Goal: Transaction & Acquisition: Purchase product/service

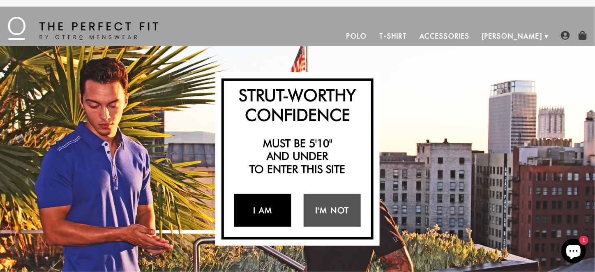
click at [270, 219] on link "I Am" at bounding box center [262, 210] width 57 height 33
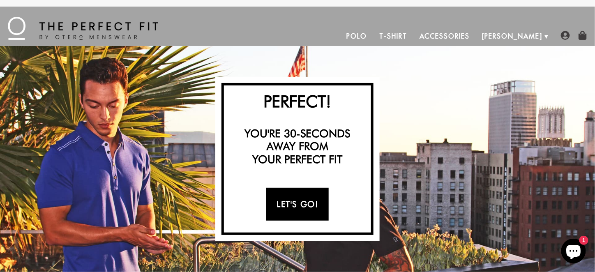
click at [275, 208] on link "Let's Go!" at bounding box center [297, 204] width 62 height 33
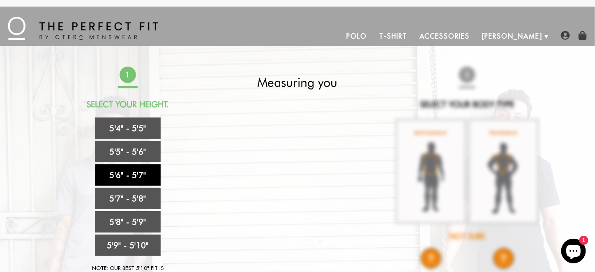
click at [128, 178] on link "5'6" - 5'7"" at bounding box center [128, 174] width 66 height 21
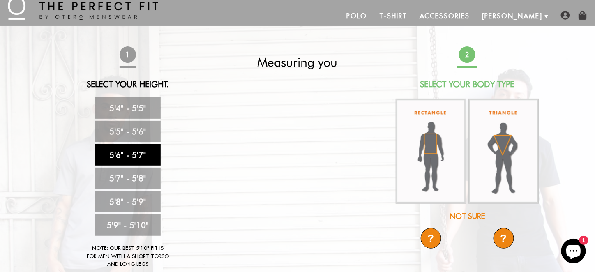
scroll to position [41, 0]
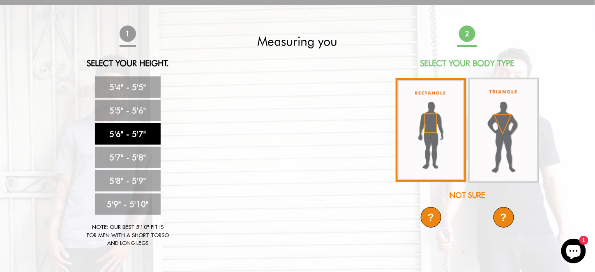
click at [441, 130] on img at bounding box center [431, 130] width 71 height 104
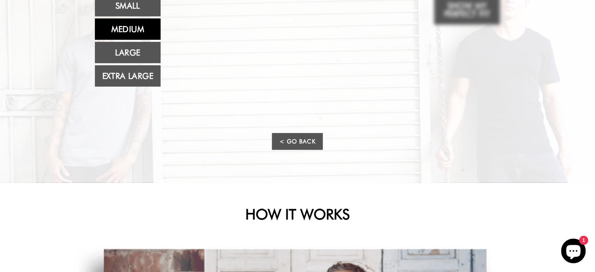
scroll to position [123, 0]
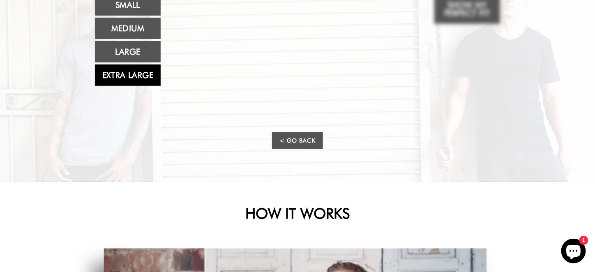
click at [113, 75] on link "Extra Large" at bounding box center [128, 75] width 66 height 21
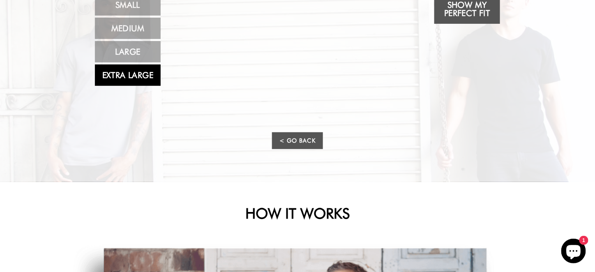
scroll to position [0, 0]
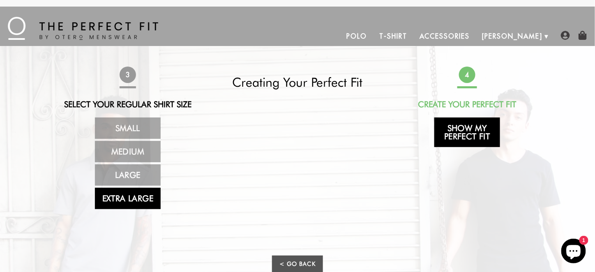
click at [460, 135] on link "Show My Perfect Fit" at bounding box center [467, 133] width 66 height 30
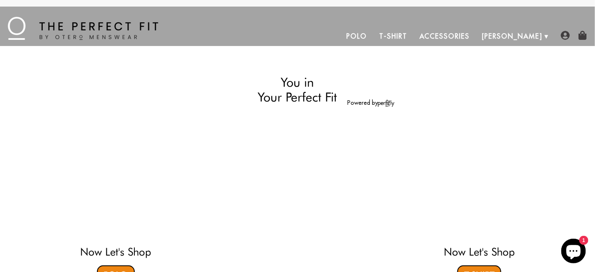
select select "56-57"
select select "XL"
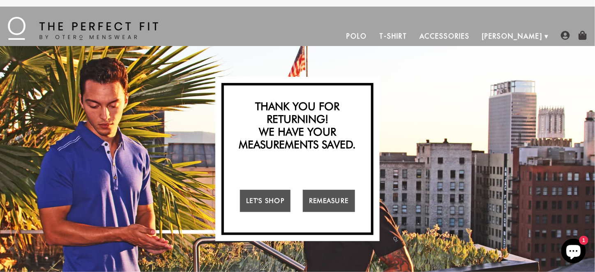
click at [374, 40] on link "Polo" at bounding box center [357, 36] width 33 height 20
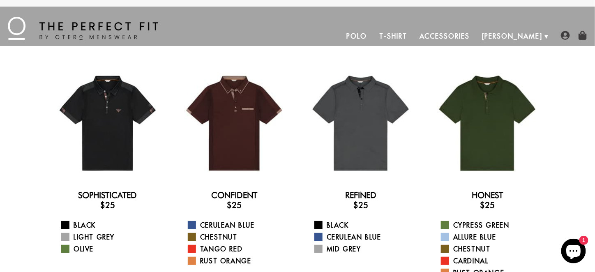
click at [413, 34] on link "T-Shirt" at bounding box center [393, 36] width 40 height 20
